Goal: Find specific page/section: Find specific page/section

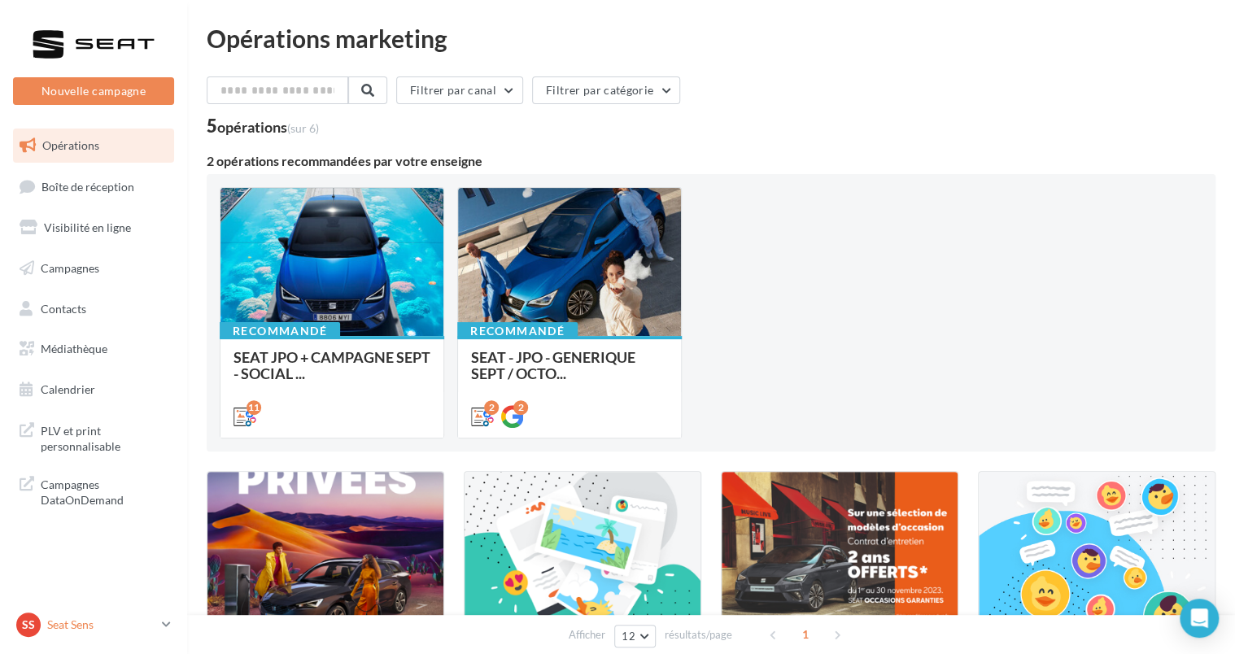
click at [78, 609] on link "SS Seat Sens SEAT-SENS" at bounding box center [93, 624] width 161 height 31
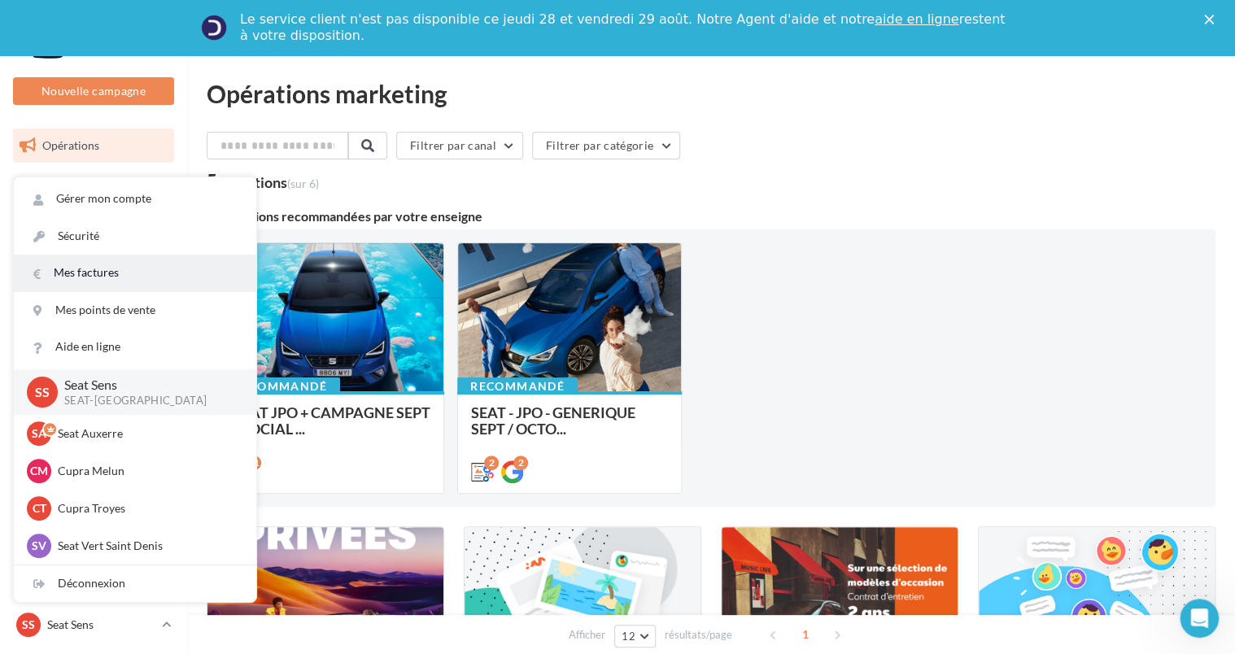
click at [62, 262] on link "Mes factures" at bounding box center [135, 273] width 242 height 37
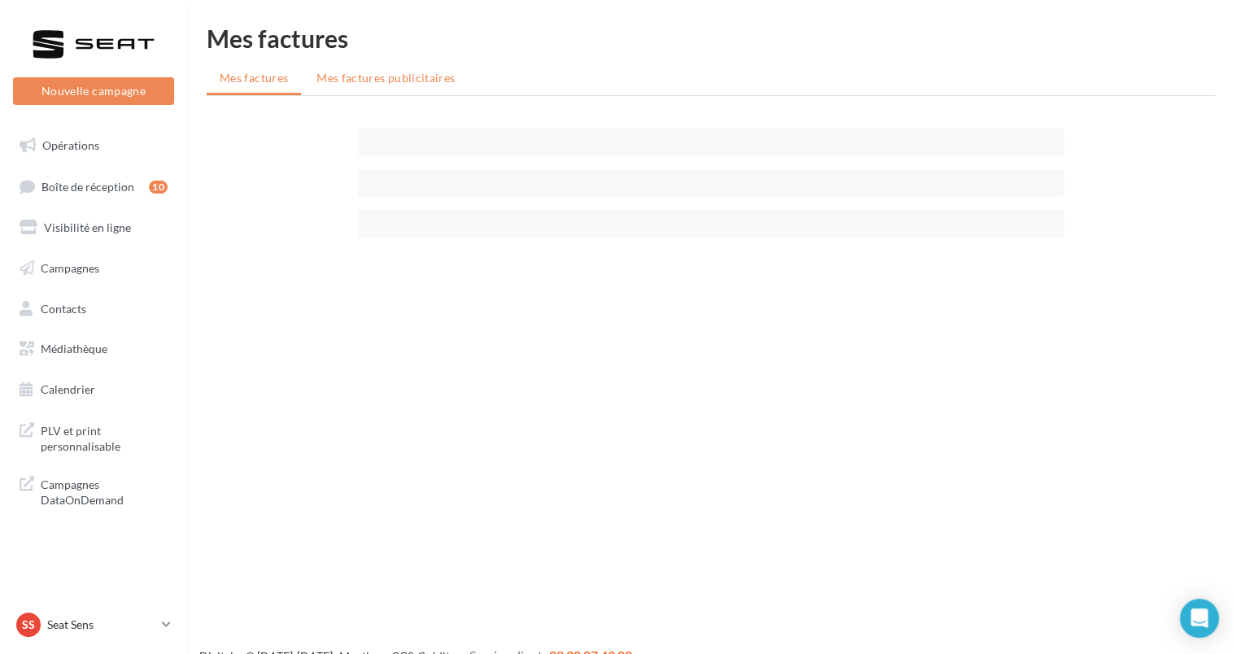
click at [399, 83] on span "Mes factures publicitaires" at bounding box center [385, 78] width 138 height 14
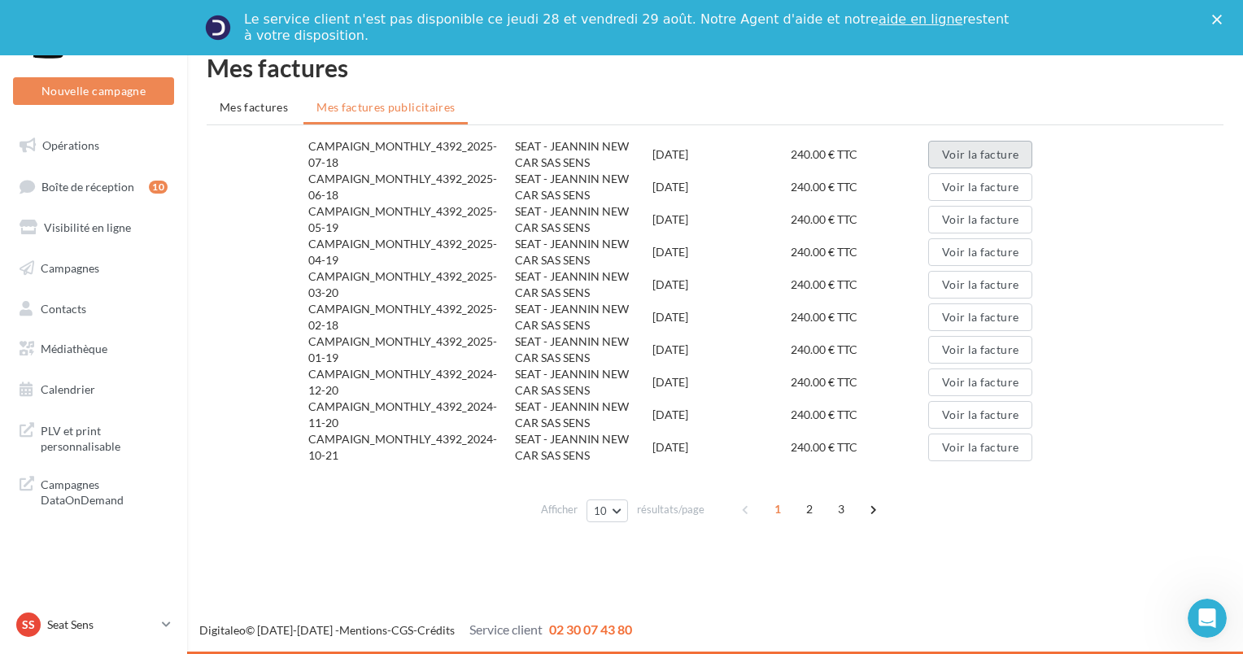
click at [971, 157] on button "Voir la facture" at bounding box center [980, 155] width 104 height 28
click at [62, 617] on p "Seat Sens" at bounding box center [101, 625] width 108 height 16
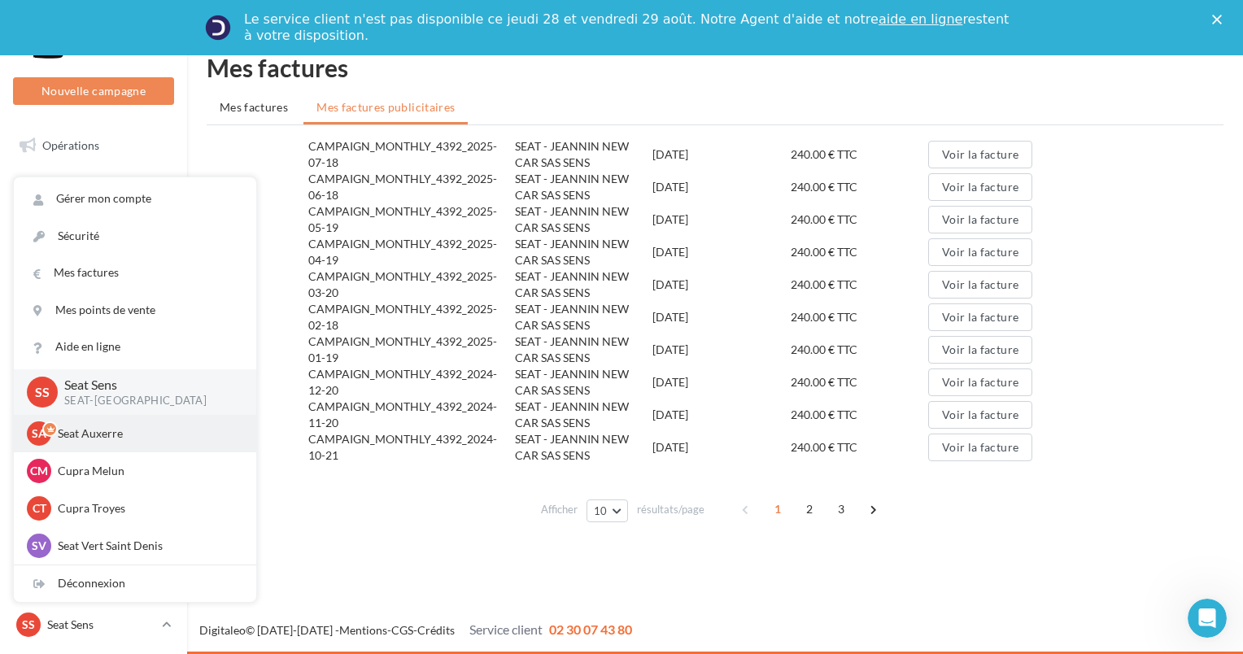
scroll to position [150, 0]
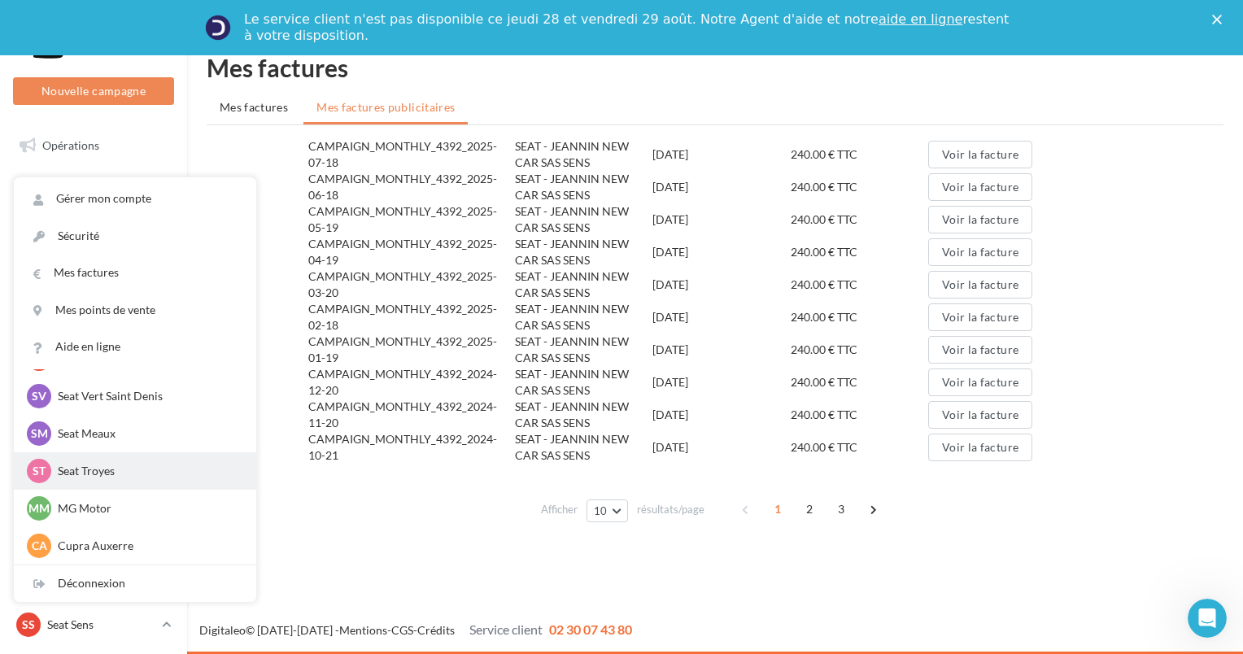
click at [64, 472] on p "Seat Troyes" at bounding box center [147, 471] width 179 height 16
